Goal: Task Accomplishment & Management: Manage account settings

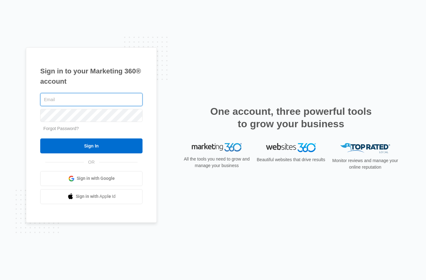
type input "[EMAIL_ADDRESS][DOMAIN_NAME]"
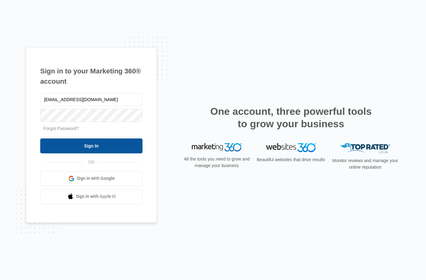
click at [120, 153] on input "Sign In" at bounding box center [91, 146] width 102 height 15
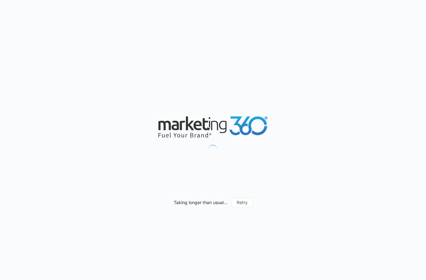
type input "09/07/2025"
type input "10/07/2025"
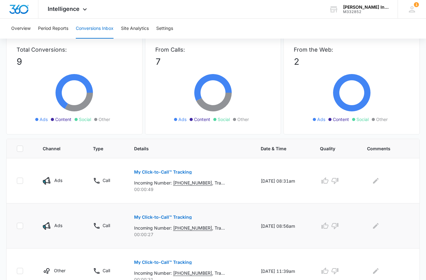
scroll to position [48, 0]
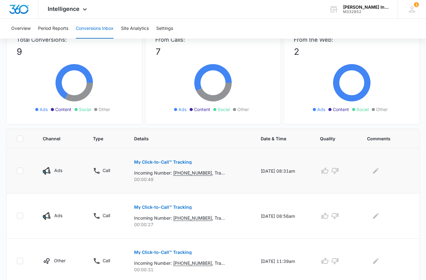
click at [192, 174] on p "Incoming Number: +15743210948 , Tracking Number: +18336132995 , Ring To: +17089…" at bounding box center [179, 173] width 91 height 7
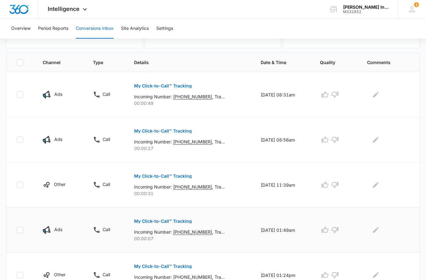
scroll to position [109, 0]
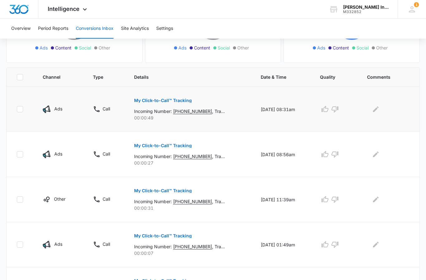
click at [151, 99] on p "My Click-to-Call™ Tracking" at bounding box center [163, 101] width 58 height 4
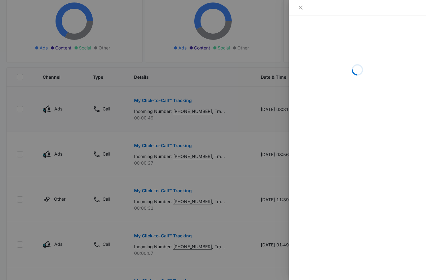
scroll to position [109, 0]
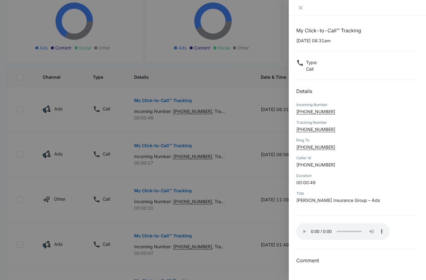
click at [303, 227] on audio "Your browser does not support the audio tag." at bounding box center [342, 231] width 93 height 17
click at [300, 7] on icon "close" at bounding box center [301, 8] width 4 height 4
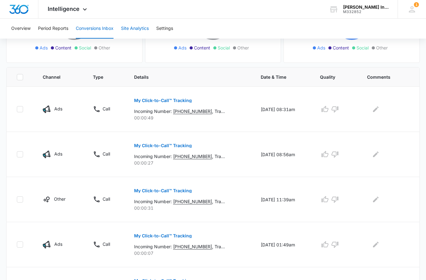
click at [135, 30] on button "Site Analytics" at bounding box center [135, 29] width 28 height 20
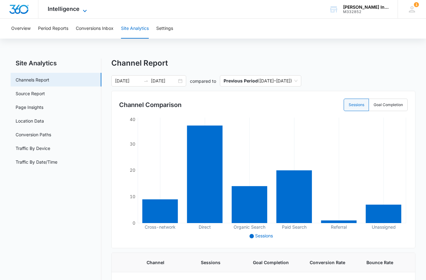
click at [82, 10] on icon at bounding box center [84, 10] width 7 height 7
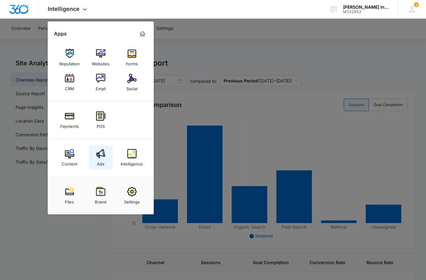
click at [104, 155] on img at bounding box center [100, 153] width 9 height 9
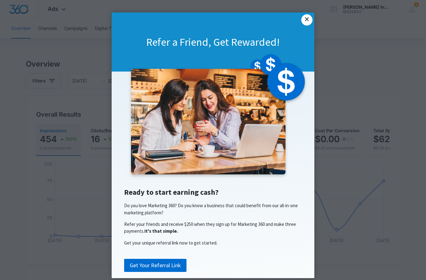
click at [305, 20] on link "×" at bounding box center [306, 19] width 11 height 11
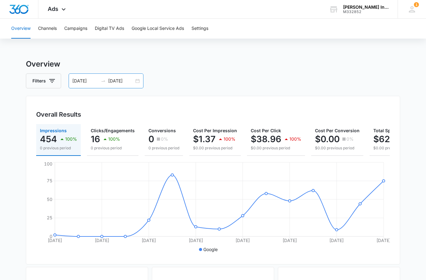
click at [140, 79] on div "08/21/2025 09/04/2025" at bounding box center [106, 81] width 75 height 15
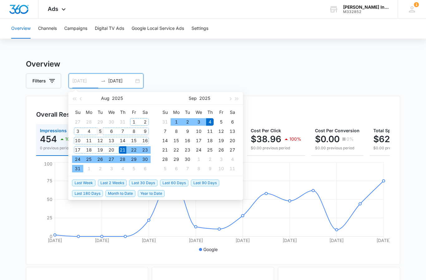
type input "08/05/2025"
click at [101, 132] on div "5" at bounding box center [99, 131] width 7 height 7
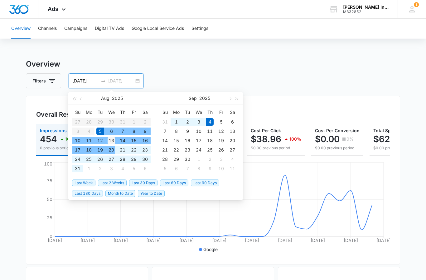
type input "08/13/2025"
click at [112, 142] on div "13" at bounding box center [111, 140] width 7 height 7
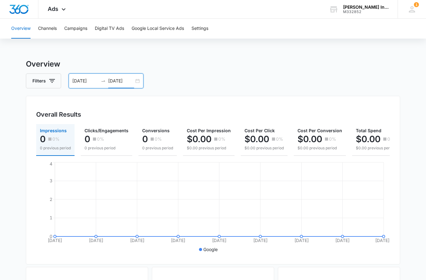
click at [134, 82] on div "08/05/2025 08/13/2025" at bounding box center [106, 81] width 75 height 15
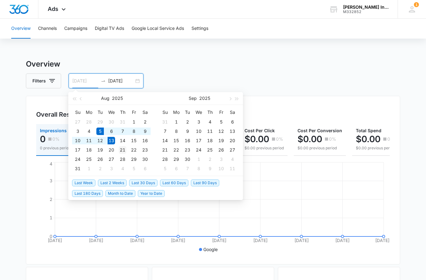
type input "08/21/2025"
click at [119, 149] on div "21" at bounding box center [122, 149] width 7 height 7
click at [112, 143] on table "Su Mo Tu We Th Fr Sa 27 28 29 30 31 1 2 3 4 5 6 7 8 9 10 11 12 13 14 15 16 17 1…" at bounding box center [111, 141] width 79 height 66
type input "08/22/2025"
click at [133, 151] on div "22" at bounding box center [133, 149] width 7 height 7
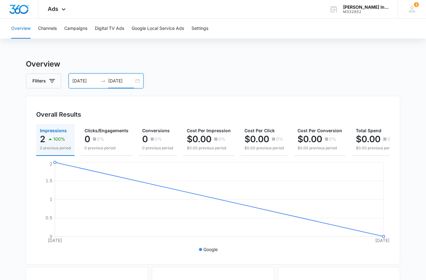
click at [139, 82] on div "08/21/2025 08/22/2025" at bounding box center [106, 81] width 75 height 15
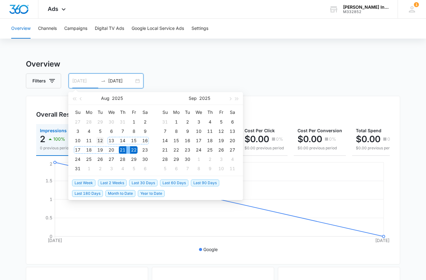
type input "08/12/2025"
click at [102, 141] on div "12" at bounding box center [99, 140] width 7 height 7
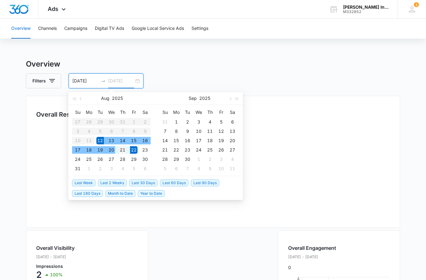
type input "08/21/2025"
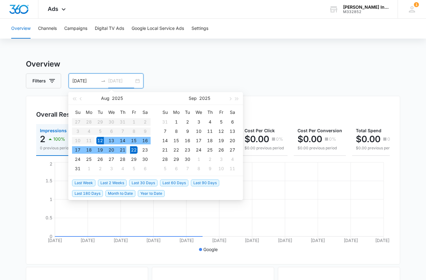
click at [122, 149] on div "21" at bounding box center [122, 149] width 7 height 7
